Goal: Information Seeking & Learning: Learn about a topic

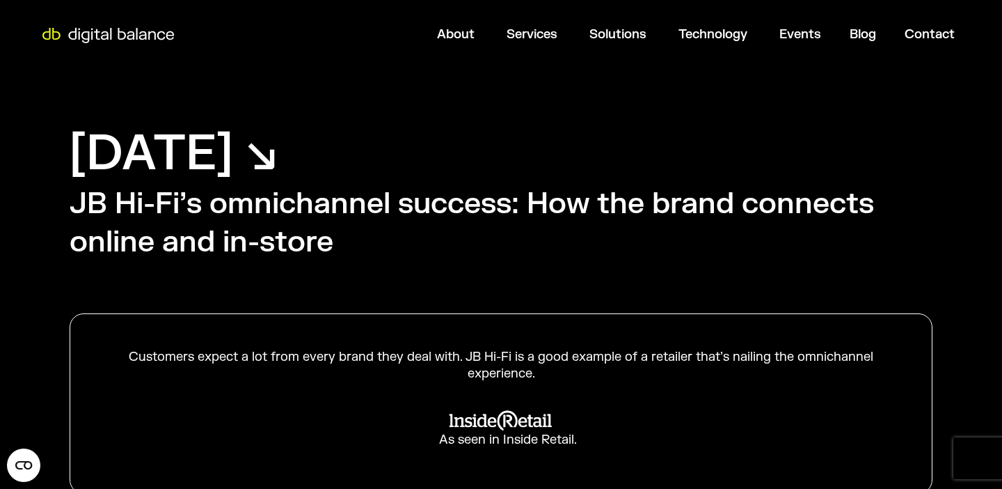
scroll to position [662, 0]
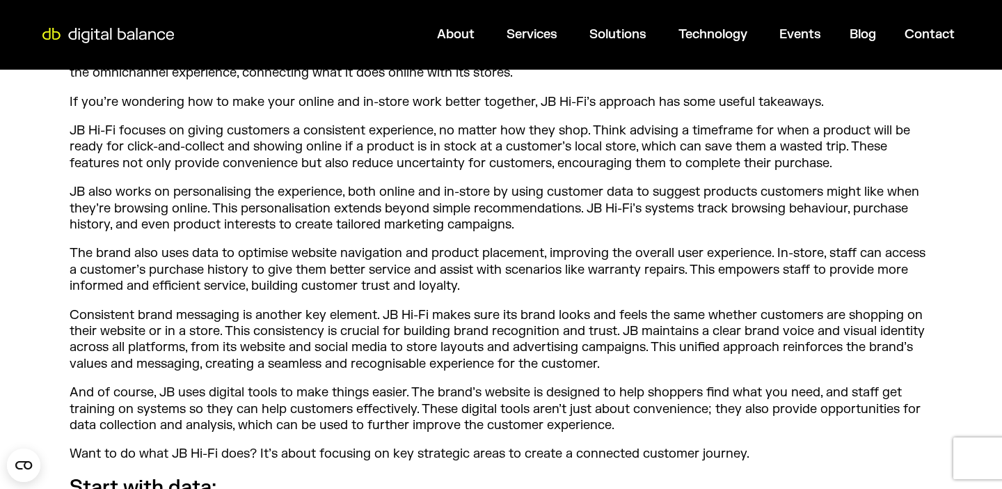
click at [489, 339] on p "Consistent brand messaging is another key element. JB Hi-Fi makes sure its bran…" at bounding box center [501, 339] width 863 height 65
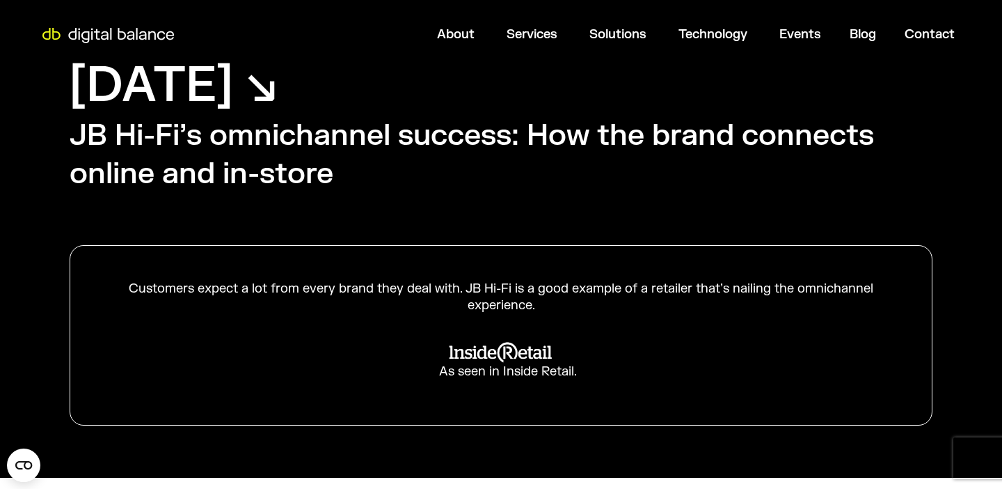
scroll to position [0, 0]
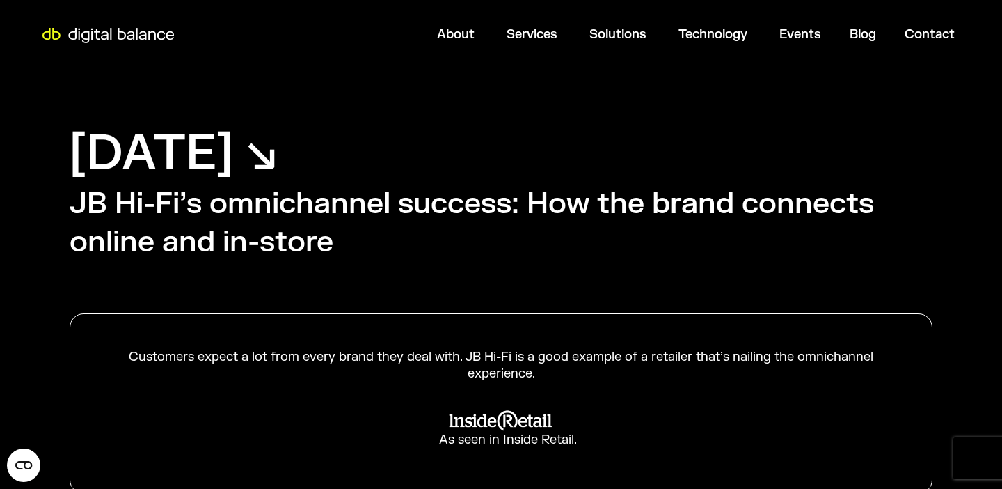
click at [331, 354] on div "Customers expect a lot from every brand they deal with. JB Hi-Fi is a good exam…" at bounding box center [501, 365] width 792 height 33
click at [462, 352] on div "Customers expect a lot from every brand they deal with. JB Hi-Fi is a good exam…" at bounding box center [501, 365] width 792 height 33
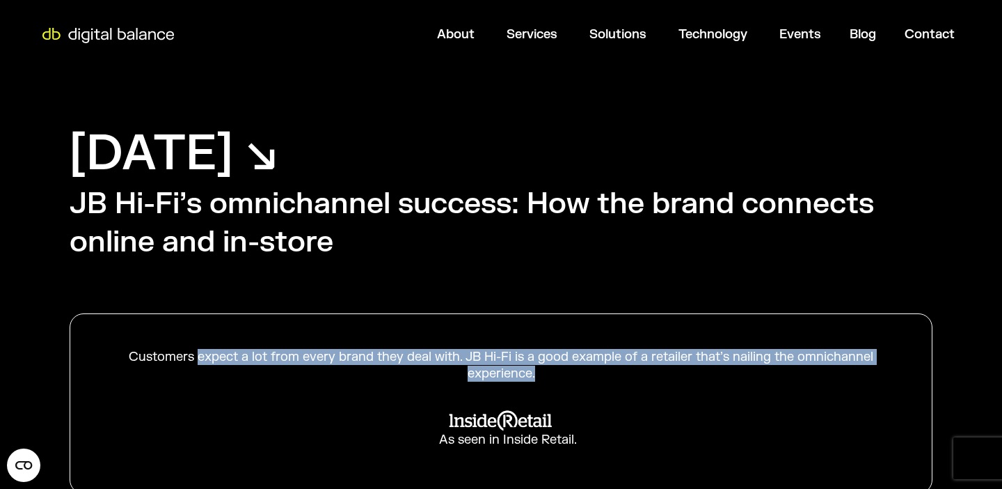
click at [430, 352] on div "Customers expect a lot from every brand they deal with. JB Hi-Fi is a good exam…" at bounding box center [501, 365] width 792 height 33
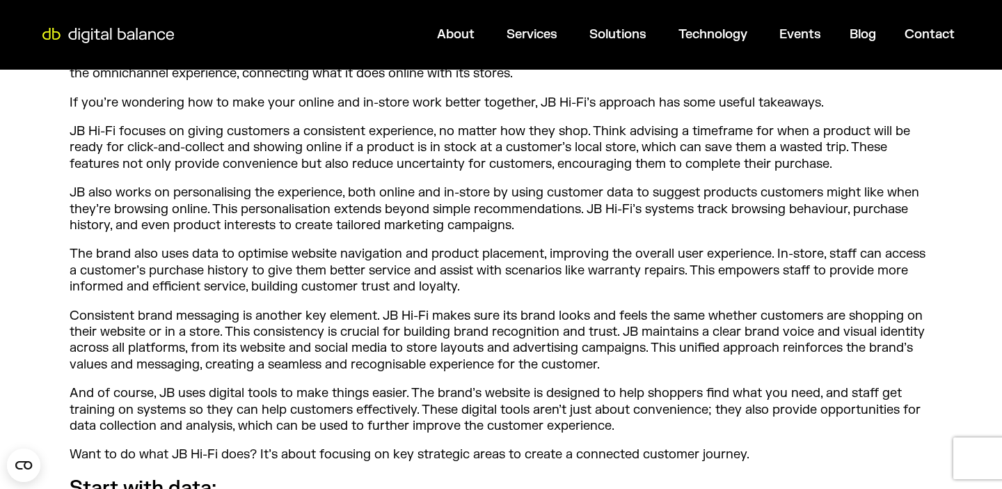
scroll to position [662, 0]
